Goal: Task Accomplishment & Management: Use online tool/utility

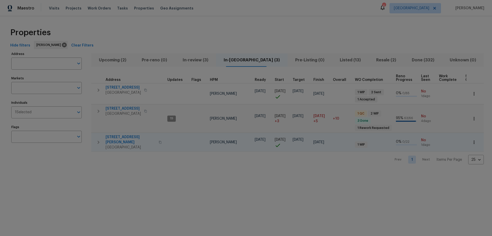
click at [122, 135] on span "2223 Laurel Branch Way" at bounding box center [131, 139] width 50 height 10
click at [472, 140] on icon "button" at bounding box center [474, 142] width 5 height 5
click at [456, 159] on p "Create Utility Ticket" at bounding box center [451, 160] width 34 height 5
click at [449, 168] on li "Admin" at bounding box center [458, 169] width 57 height 8
click at [157, 167] on div at bounding box center [246, 118] width 492 height 236
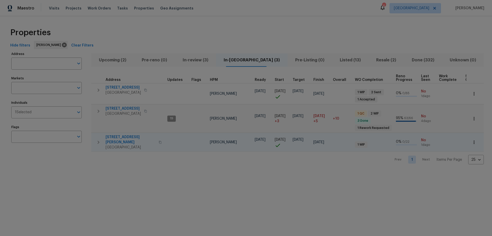
click at [115, 135] on span "[STREET_ADDRESS][PERSON_NAME]" at bounding box center [131, 139] width 50 height 10
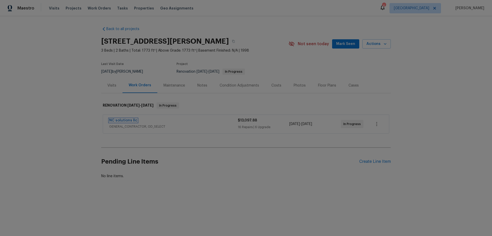
click at [123, 121] on link "NC solutions llc" at bounding box center [123, 120] width 28 height 4
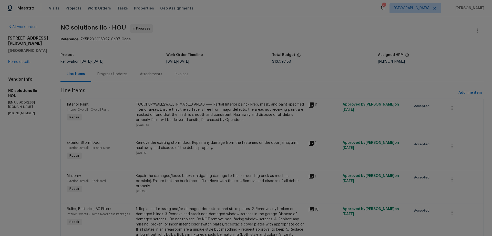
click at [479, 94] on button "Add line item" at bounding box center [470, 92] width 27 height 9
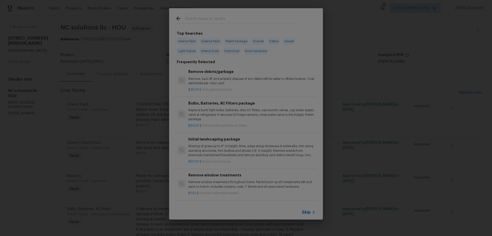
click at [193, 18] on input "text" at bounding box center [239, 19] width 109 height 8
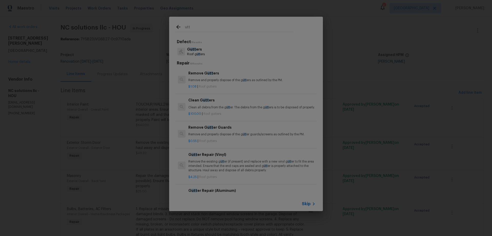
type input "utt"
click at [204, 52] on p "G utt ers" at bounding box center [196, 49] width 18 height 5
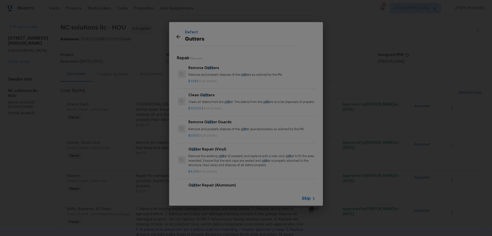
click at [231, 98] on div "Clean G utt ers Clean all debris from the g utt er. The debris from the g utt e…" at bounding box center [251, 98] width 127 height 12
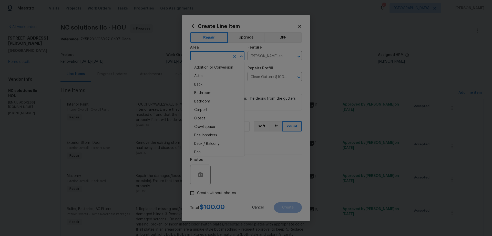
click at [213, 57] on input "text" at bounding box center [210, 56] width 40 height 8
click at [220, 75] on li "Exterior Overall" at bounding box center [217, 76] width 54 height 8
type input "Exterior Overall"
click at [270, 55] on input "Eaves and Trim" at bounding box center [268, 56] width 40 height 8
click at [273, 79] on li "Rain Gutters" at bounding box center [275, 80] width 54 height 8
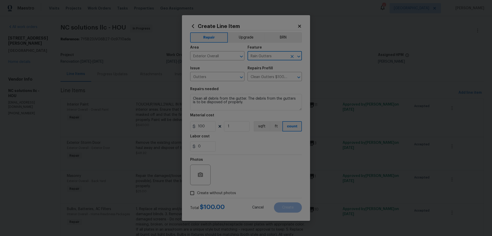
type input "Rain Gutters"
click at [209, 191] on span "Create without photos" at bounding box center [216, 192] width 39 height 5
click at [197, 191] on input "Create without photos" at bounding box center [192, 193] width 10 height 10
checkbox input "true"
drag, startPoint x: 233, startPoint y: 188, endPoint x: 254, endPoint y: 180, distance: 23.4
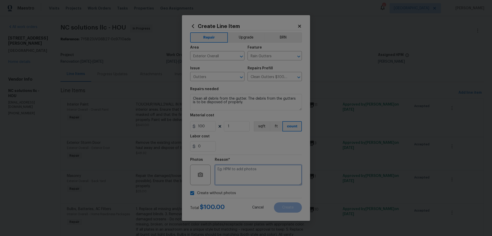
click at [254, 180] on textarea at bounding box center [258, 174] width 87 height 21
type textarea "HPM to add photos"
click at [296, 211] on button "Create" at bounding box center [288, 207] width 28 height 10
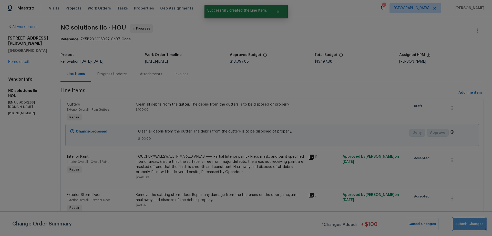
click at [470, 222] on span "Submit Changes" at bounding box center [470, 224] width 28 height 6
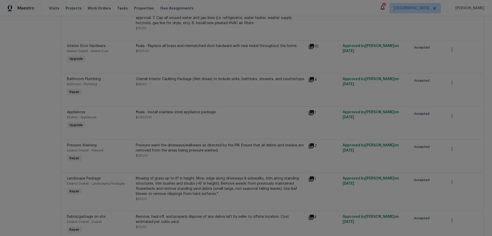
scroll to position [52, 0]
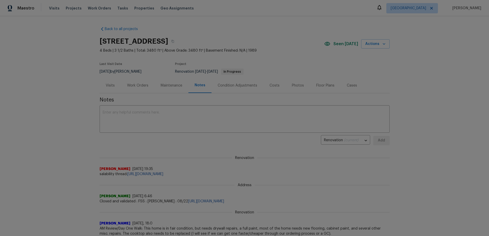
click at [141, 87] on div "Work Orders" at bounding box center [137, 85] width 21 height 5
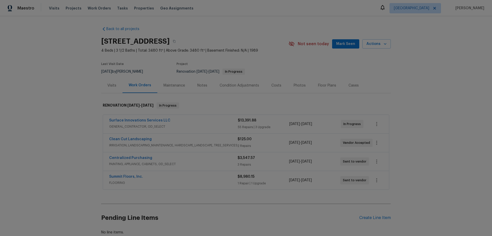
click at [177, 177] on div "Summit Floors, Inc." at bounding box center [173, 177] width 128 height 6
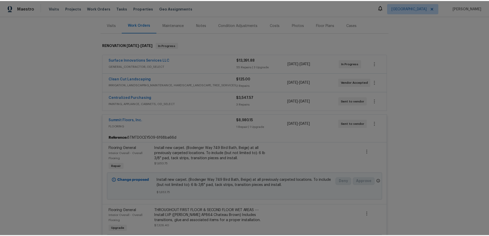
scroll to position [103, 0]
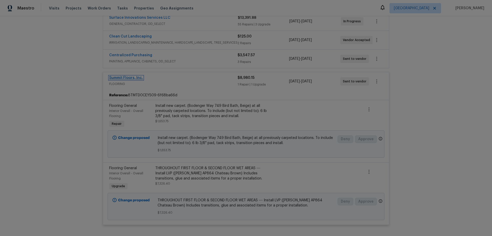
click at [132, 77] on link "Summit Floors, Inc." at bounding box center [126, 78] width 34 height 4
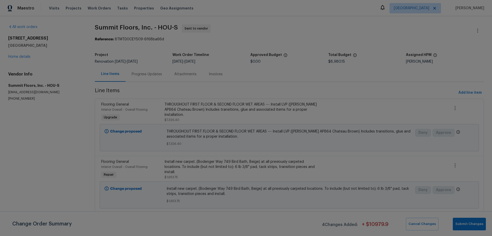
click at [207, 166] on div "Install new carpet. (Bodenger Way 749 Bird Bath, Beige) at all previously carpe…" at bounding box center [242, 166] width 155 height 15
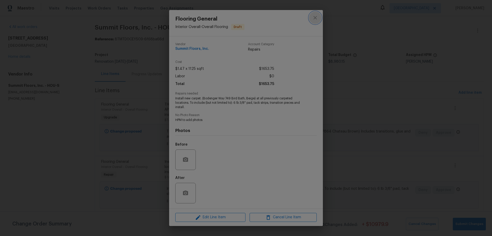
click at [317, 19] on icon "close" at bounding box center [315, 17] width 3 height 3
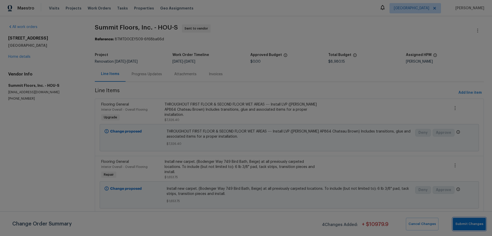
click at [477, 226] on span "Submit Changes" at bounding box center [470, 224] width 28 height 6
click at [25, 55] on link "Home details" at bounding box center [19, 57] width 22 height 4
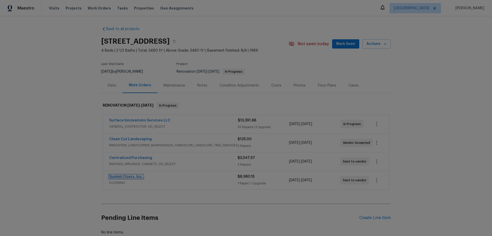
click at [126, 176] on link "Summit Floors, Inc." at bounding box center [126, 177] width 34 height 4
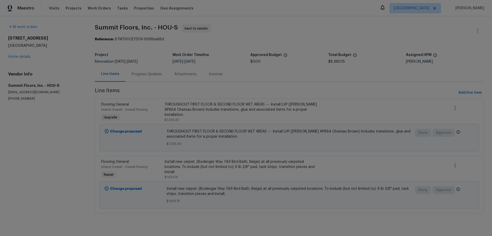
click at [147, 75] on div "Progress Updates" at bounding box center [147, 74] width 30 height 5
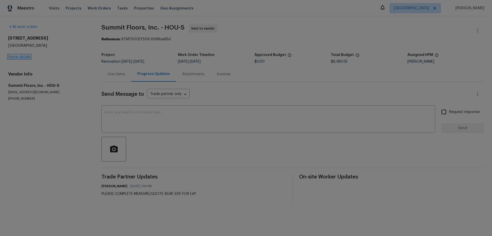
click at [25, 57] on link "Home details" at bounding box center [19, 57] width 22 height 4
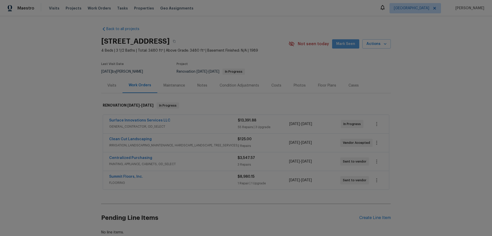
click at [353, 46] on span "Mark Seen" at bounding box center [345, 44] width 19 height 6
click at [200, 87] on div "Notes" at bounding box center [202, 85] width 10 height 5
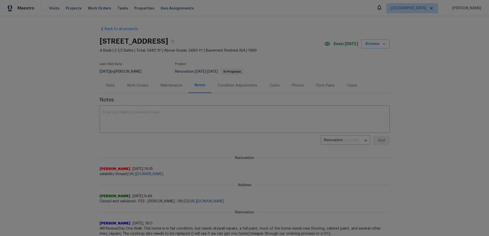
click at [139, 86] on div "Work Orders" at bounding box center [137, 85] width 21 height 5
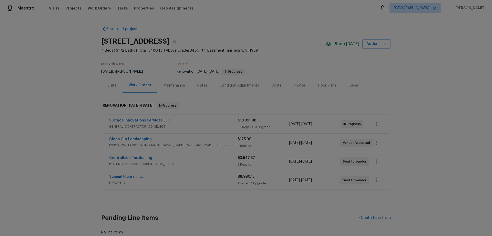
click at [203, 86] on div "Notes" at bounding box center [202, 85] width 10 height 5
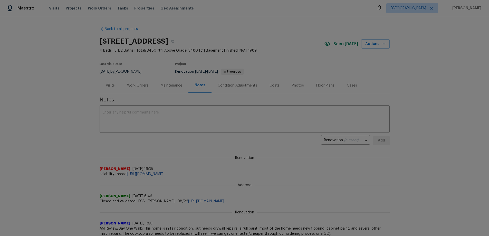
click at [143, 82] on div "Work Orders" at bounding box center [138, 85] width 34 height 15
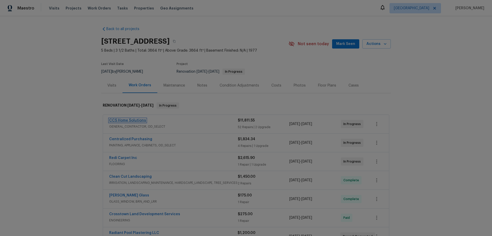
click at [133, 119] on link "CCS Home Solutions" at bounding box center [127, 120] width 37 height 4
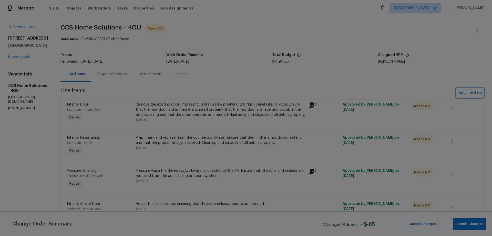
click at [467, 93] on span "Add line item" at bounding box center [470, 93] width 23 height 6
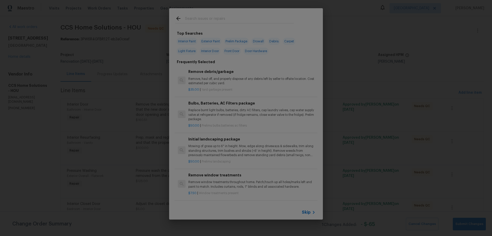
click at [211, 22] on input "text" at bounding box center [239, 19] width 109 height 8
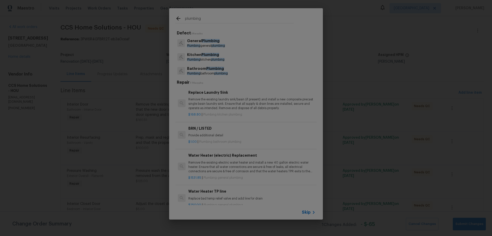
type input "plumbing"
click at [209, 70] on p "Bathroom Plumbing" at bounding box center [207, 68] width 41 height 5
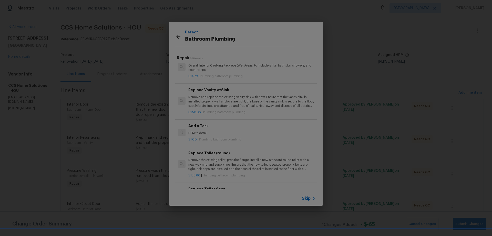
scroll to position [718, 0]
click at [200, 129] on p "HPM to detail" at bounding box center [251, 130] width 127 height 4
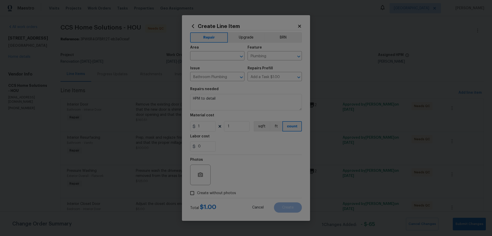
click at [210, 62] on span "Area ​" at bounding box center [217, 53] width 54 height 21
click at [210, 59] on input "text" at bounding box center [210, 56] width 40 height 8
click at [217, 74] on li "Main Bathroom" at bounding box center [217, 76] width 54 height 8
type input "Main Bathroom"
drag, startPoint x: 243, startPoint y: 98, endPoint x: 144, endPoint y: 94, distance: 98.5
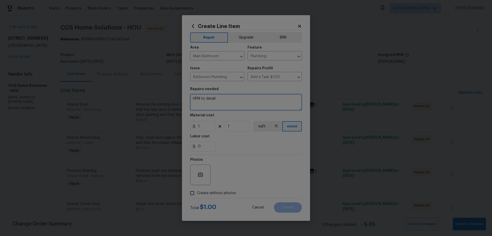
click at [145, 95] on div "Create Line Item Repair Upgrade BRN Area Main Bathroom ​ Feature Plumbing ​ Iss…" at bounding box center [246, 118] width 492 height 236
type textarea "Plumbing repairs at main shower, including associated drywall repairs"
click at [206, 129] on input "1" at bounding box center [203, 126] width 26 height 10
type input "1000"
click at [207, 105] on textarea "Plumbing repairs at main shower, including associated drywall repairs" at bounding box center [246, 102] width 112 height 16
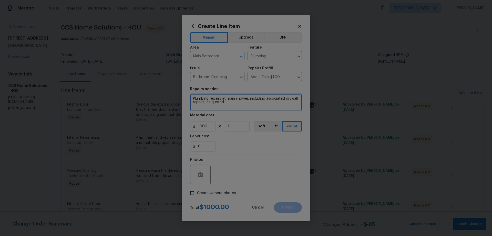
type textarea "Plumbing repairs at main shower, including associated drywall repairs, as quoted"
click at [192, 192] on input "Create without photos" at bounding box center [192, 193] width 10 height 10
checkbox input "true"
click at [242, 181] on textarea at bounding box center [258, 174] width 87 height 21
type textarea "HPM to add photos"
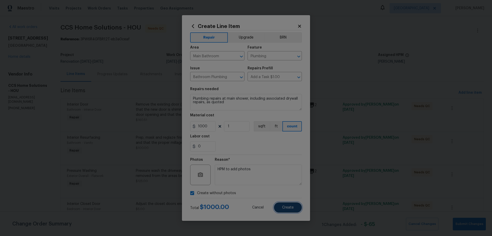
click at [285, 206] on span "Create" at bounding box center [288, 207] width 12 height 4
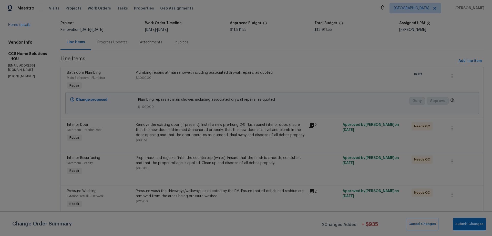
scroll to position [0, 0]
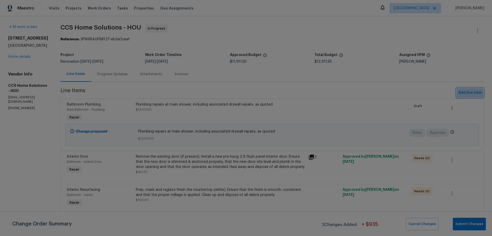
click at [463, 93] on span "Add line item" at bounding box center [470, 93] width 23 height 6
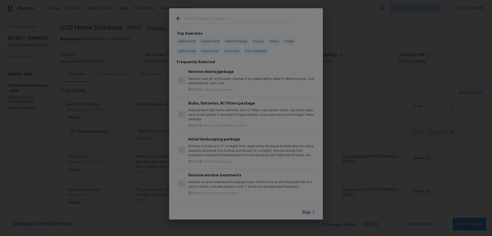
click at [210, 24] on div at bounding box center [234, 18] width 131 height 20
click at [208, 20] on input "text" at bounding box center [239, 19] width 109 height 8
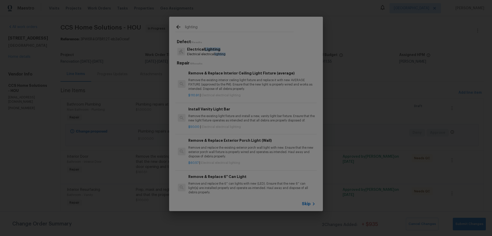
type input "lighting"
click at [204, 51] on p "Electrical Lighting" at bounding box center [206, 49] width 38 height 5
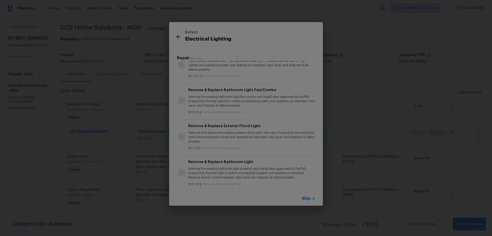
scroll to position [282, 0]
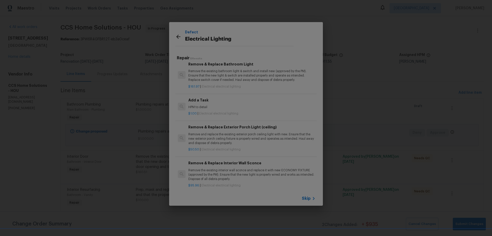
click at [224, 103] on h6 "Add a Task" at bounding box center [251, 100] width 127 height 6
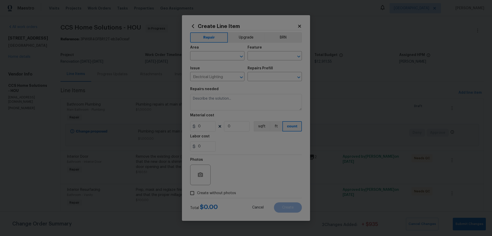
type input "Add a Task $1.00"
type textarea "HPM to detail"
type input "1"
click at [212, 56] on input "text" at bounding box center [210, 56] width 40 height 8
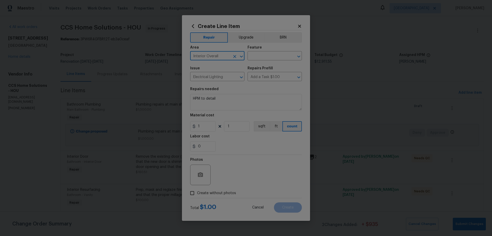
type input "Interior Overall"
type input "Lighting"
drag, startPoint x: 232, startPoint y: 104, endPoint x: 144, endPoint y: 93, distance: 88.0
click at [147, 94] on div "Create Line Item Repair Upgrade BRN Area Interior Overall ​ Feature Lighting ​ …" at bounding box center [246, 118] width 492 height 236
type textarea "Replace led recessed light in living room, replace other light fixture cover"
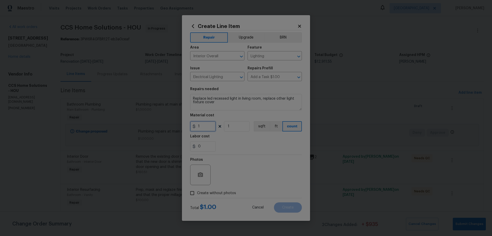
drag, startPoint x: 202, startPoint y: 125, endPoint x: 177, endPoint y: 121, distance: 25.0
click at [177, 121] on div "Create Line Item Repair Upgrade BRN Area Interior Overall ​ Feature Lighting ​ …" at bounding box center [246, 118] width 492 height 236
type input "40"
click at [208, 191] on span "Create without photos" at bounding box center [216, 192] width 39 height 5
click at [197, 191] on input "Create without photos" at bounding box center [192, 193] width 10 height 10
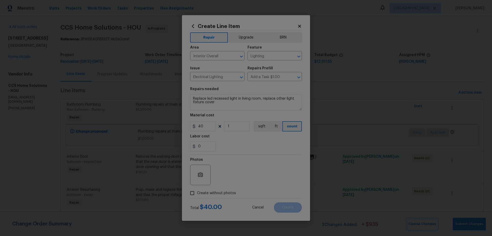
checkbox input "true"
click at [251, 178] on textarea at bounding box center [258, 174] width 87 height 21
type textarea "HPM to add photos"
click at [261, 100] on textarea "Replace led recessed light in living room, replace other light fixture cover" at bounding box center [246, 102] width 112 height 16
type textarea "Replace led recessed light in living room & replace other light fixture cover"
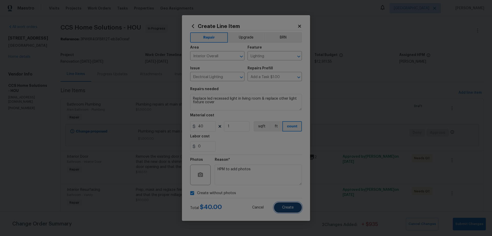
click at [296, 206] on button "Create" at bounding box center [288, 207] width 28 height 10
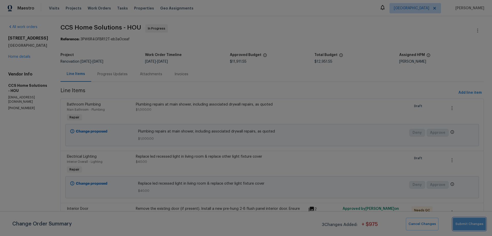
click at [473, 226] on span "Submit Changes" at bounding box center [470, 224] width 28 height 6
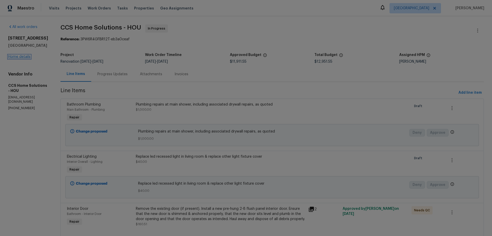
click at [20, 57] on link "Home details" at bounding box center [19, 57] width 22 height 4
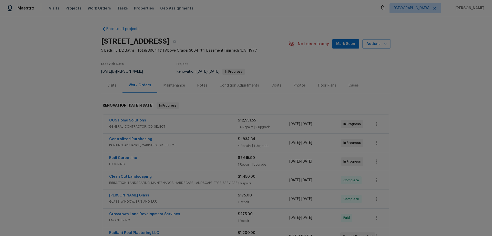
click at [348, 47] on button "Mark Seen" at bounding box center [345, 43] width 27 height 9
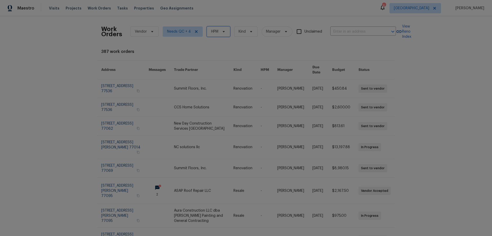
click at [220, 32] on span at bounding box center [223, 31] width 6 height 4
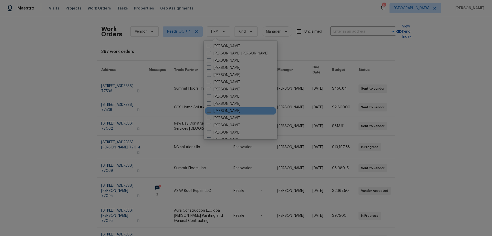
click at [232, 110] on label "[PERSON_NAME]" at bounding box center [224, 110] width 34 height 5
click at [210, 110] on input "[PERSON_NAME]" at bounding box center [208, 109] width 3 height 3
checkbox input "true"
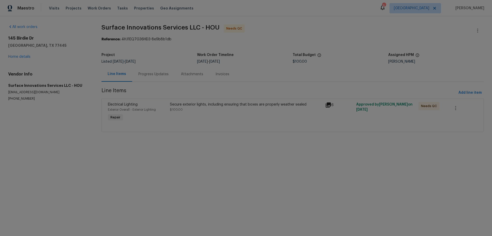
click at [197, 103] on div "Secure exterior lights, including ensuring that boxes are properly weather seal…" at bounding box center [246, 104] width 152 height 5
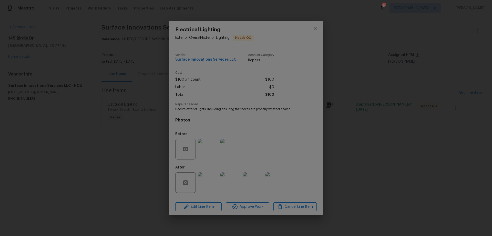
click at [205, 187] on img at bounding box center [208, 182] width 21 height 21
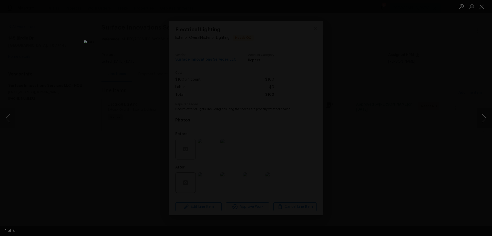
click at [486, 116] on button "Next image" at bounding box center [484, 118] width 15 height 21
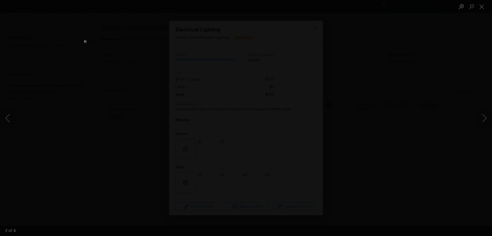
click at [410, 116] on div "Lightbox" at bounding box center [246, 118] width 492 height 236
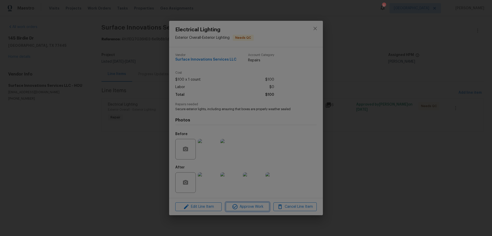
click at [239, 208] on span "Approve Work" at bounding box center [247, 206] width 40 height 6
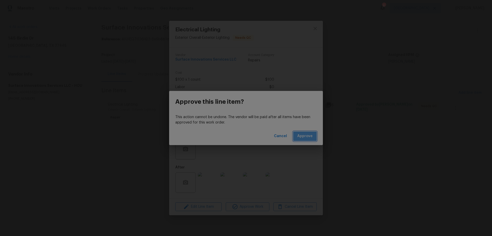
click at [308, 133] on button "Approve" at bounding box center [305, 135] width 24 height 9
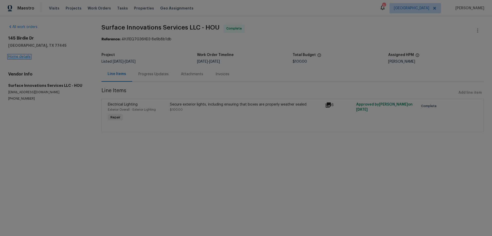
click at [19, 57] on link "Home details" at bounding box center [19, 57] width 22 height 4
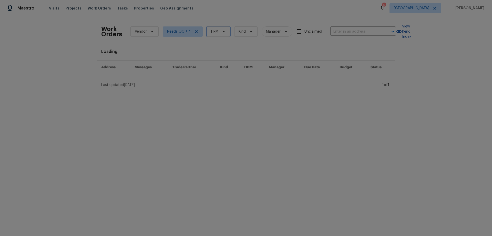
click at [222, 31] on icon at bounding box center [224, 31] width 4 height 4
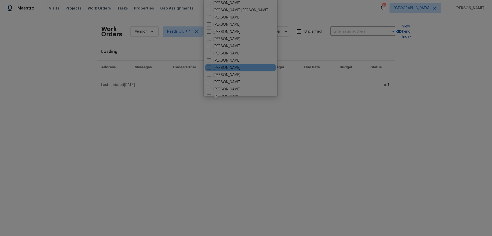
click at [224, 67] on label "[PERSON_NAME]" at bounding box center [224, 67] width 34 height 5
click at [210, 67] on input "[PERSON_NAME]" at bounding box center [208, 66] width 3 height 3
checkbox input "true"
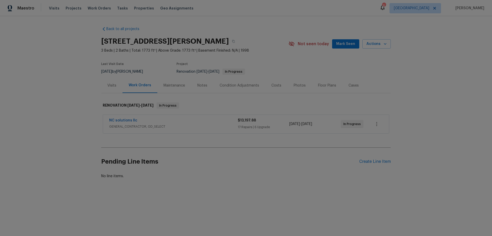
click at [198, 85] on div "Notes" at bounding box center [202, 85] width 10 height 5
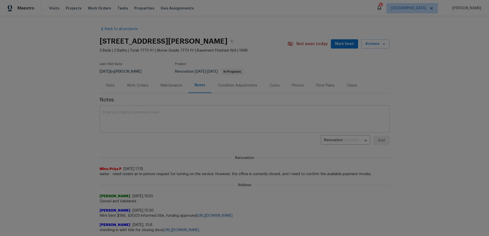
click at [213, 121] on textarea at bounding box center [245, 120] width 284 height 18
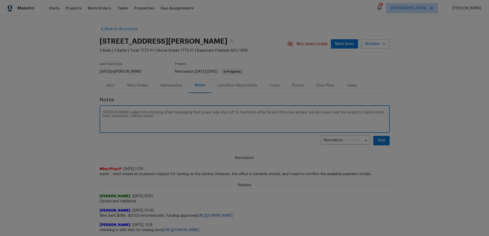
paste textarea "[URL][DOMAIN_NAME]"
type textarea "[PERSON_NAME] called this morning after messaging that power was shut off to th…"
click at [381, 141] on span "Add" at bounding box center [381, 140] width 8 height 6
